Goal: Information Seeking & Learning: Learn about a topic

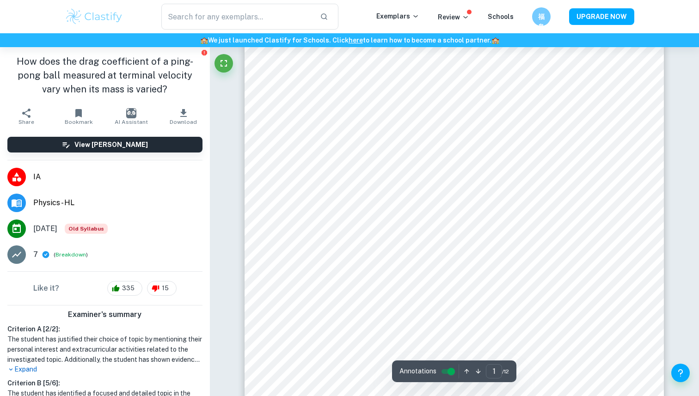
scroll to position [43, 0]
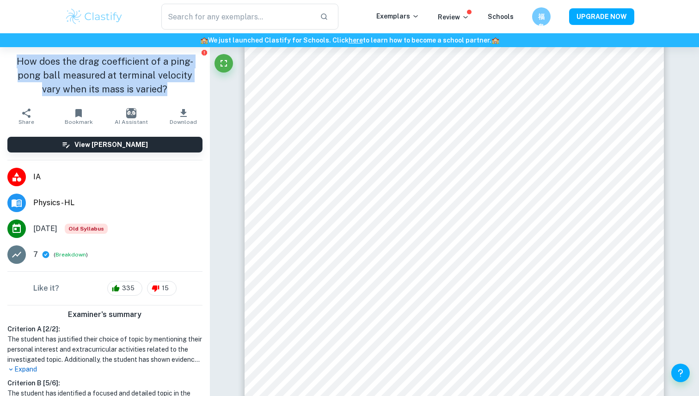
drag, startPoint x: 8, startPoint y: 58, endPoint x: 153, endPoint y: 87, distance: 148.0
click at [154, 87] on h1 "How does the drag coefficient of a ping-pong ball measured at terminal velocity…" at bounding box center [104, 76] width 195 height 42
copy h1 "How does the drag coefficient of a ping-pong ball measured at terminal velocity…"
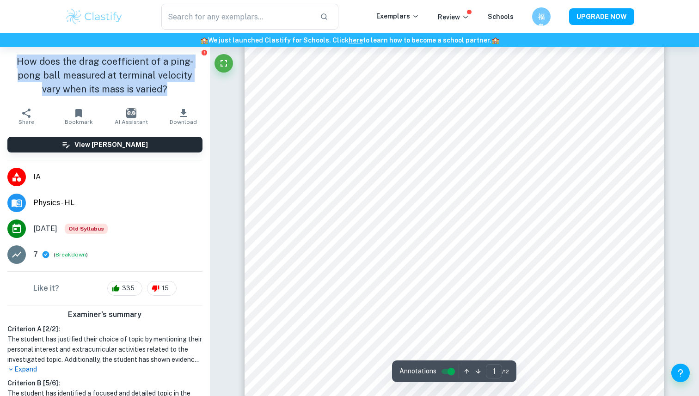
scroll to position [0, 0]
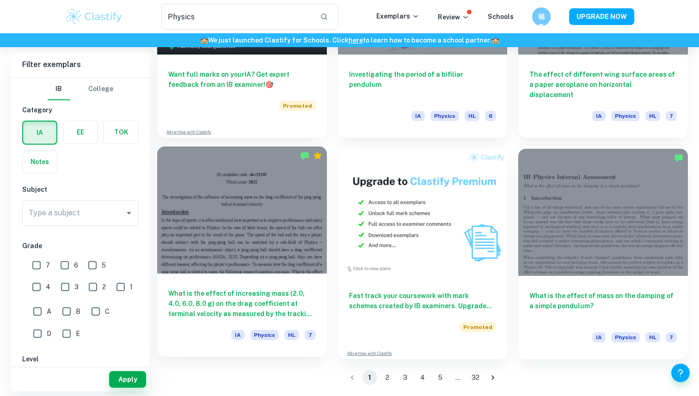
scroll to position [1501, 0]
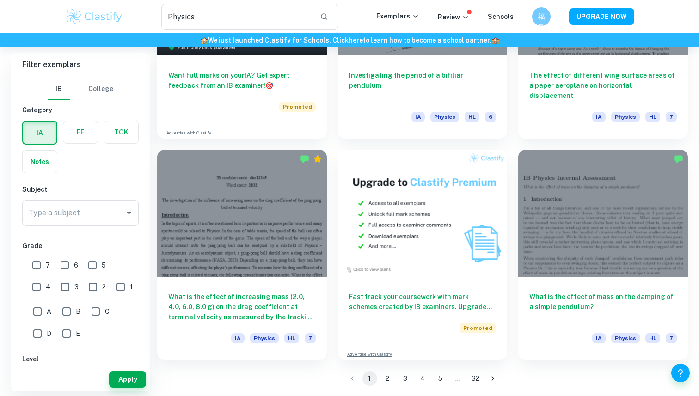
click at [388, 376] on button "2" at bounding box center [387, 378] width 15 height 15
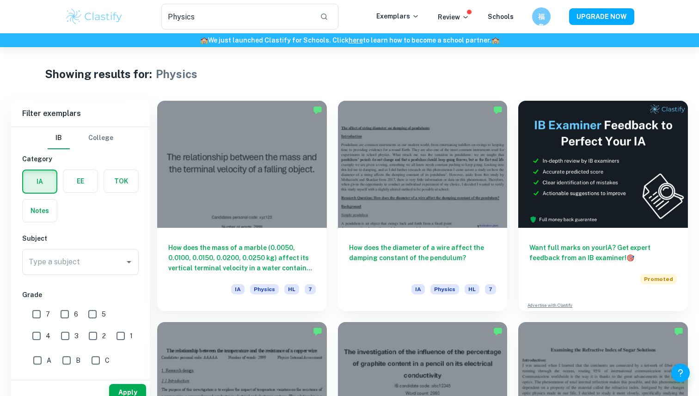
scroll to position [44, 0]
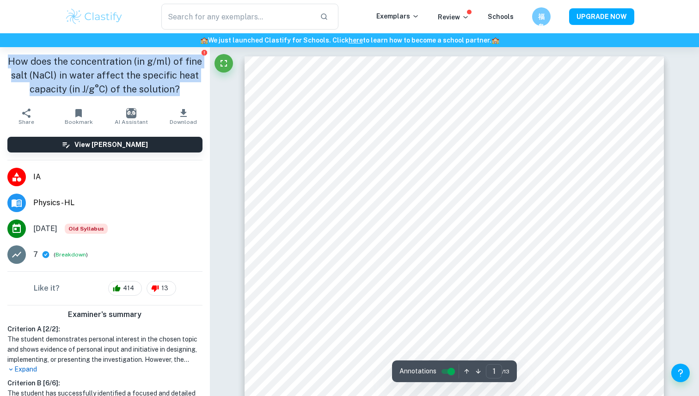
drag, startPoint x: 12, startPoint y: 62, endPoint x: 186, endPoint y: 93, distance: 176.5
click at [186, 93] on h1 "How does the concentration (in g/ml) of fine salt (NaCl) in water affect the sp…" at bounding box center [104, 76] width 195 height 42
copy h1 "How does the concentration (in g/ml) of fine salt (NaCl) in water affect the sp…"
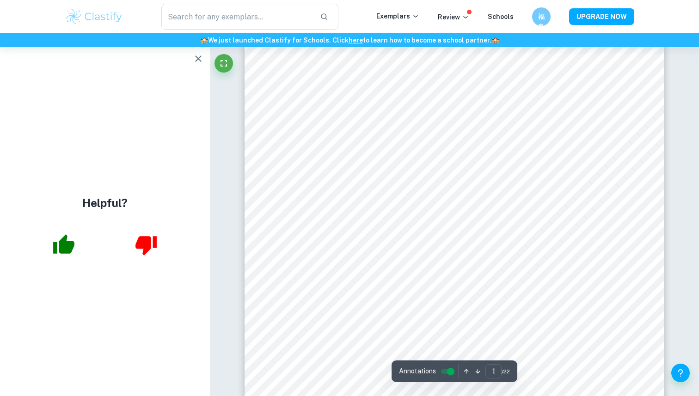
scroll to position [379, 0]
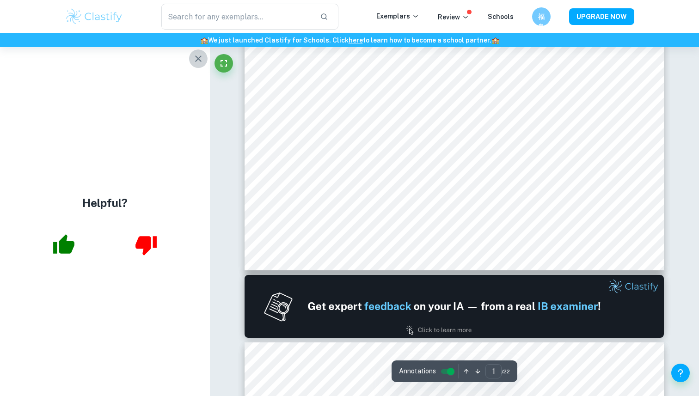
click at [195, 61] on icon "button" at bounding box center [198, 58] width 11 height 11
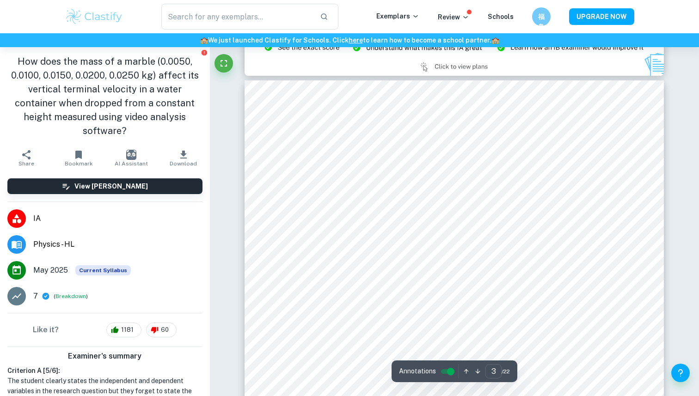
type input "2"
